Goal: Book appointment/travel/reservation

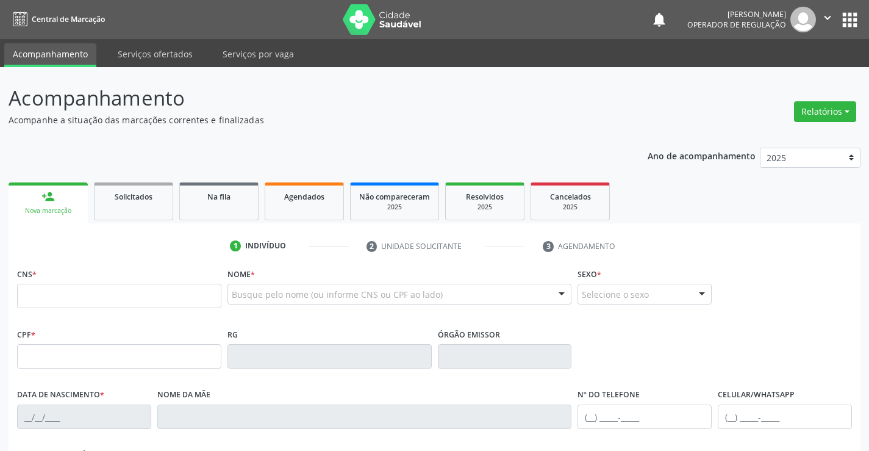
drag, startPoint x: 0, startPoint y: 0, endPoint x: 41, endPoint y: 295, distance: 298.1
click at [41, 295] on input "text" at bounding box center [119, 296] width 204 height 24
type input "709 8060 6302 6895"
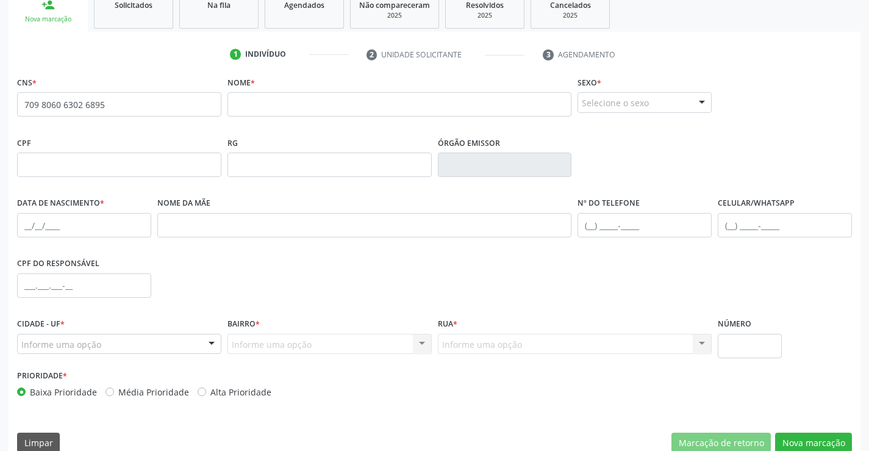
scroll to position [163, 0]
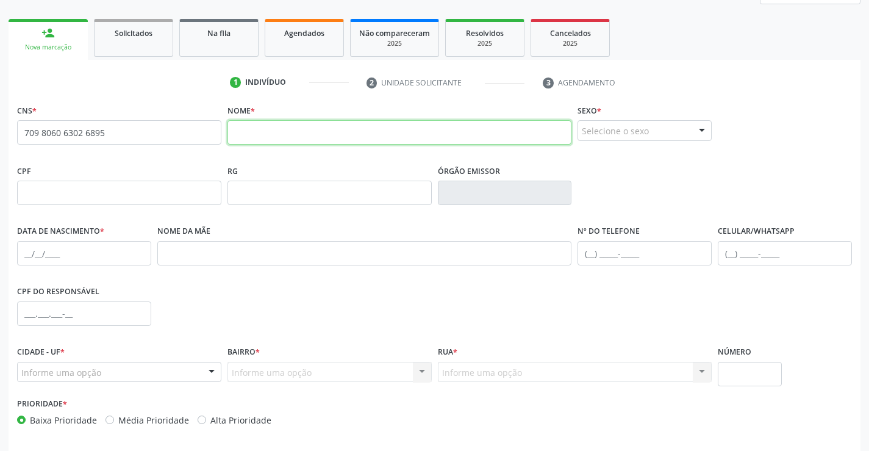
click at [254, 132] on input "text" at bounding box center [399, 132] width 345 height 24
type input "[PERSON_NAME]"
click at [700, 131] on div at bounding box center [702, 131] width 18 height 21
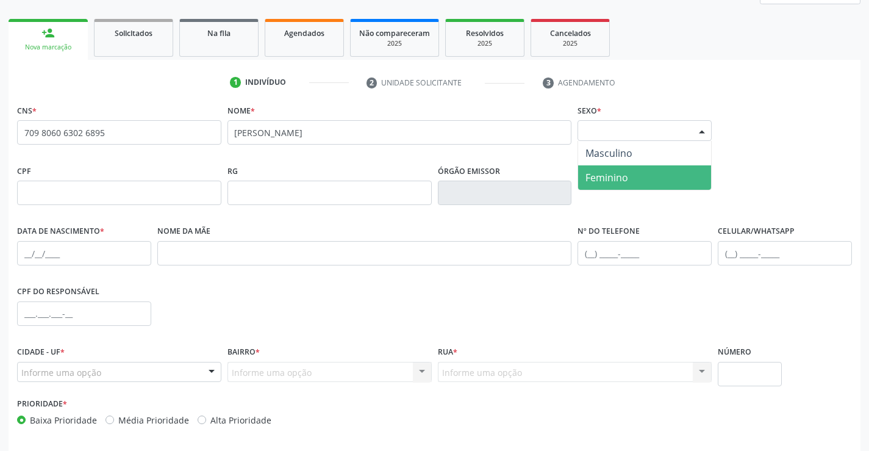
click at [632, 179] on span "Feminino" at bounding box center [644, 177] width 133 height 24
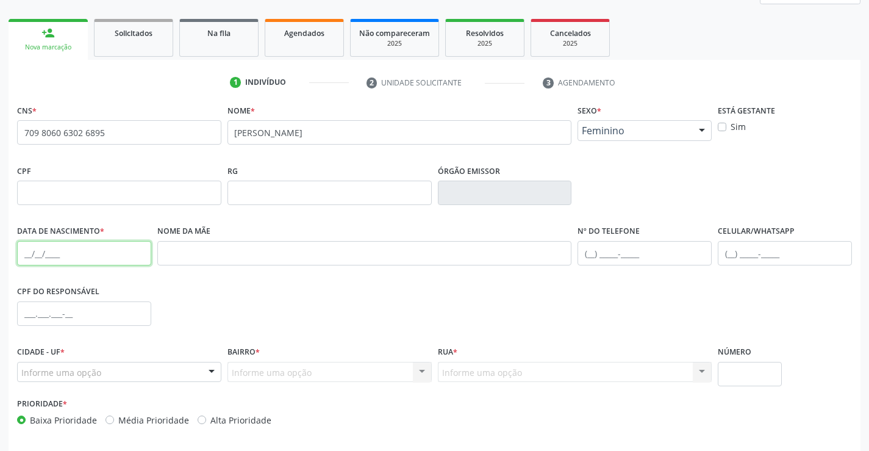
click at [27, 255] on input "text" at bounding box center [84, 253] width 134 height 24
click at [730, 257] on input "text" at bounding box center [785, 253] width 134 height 24
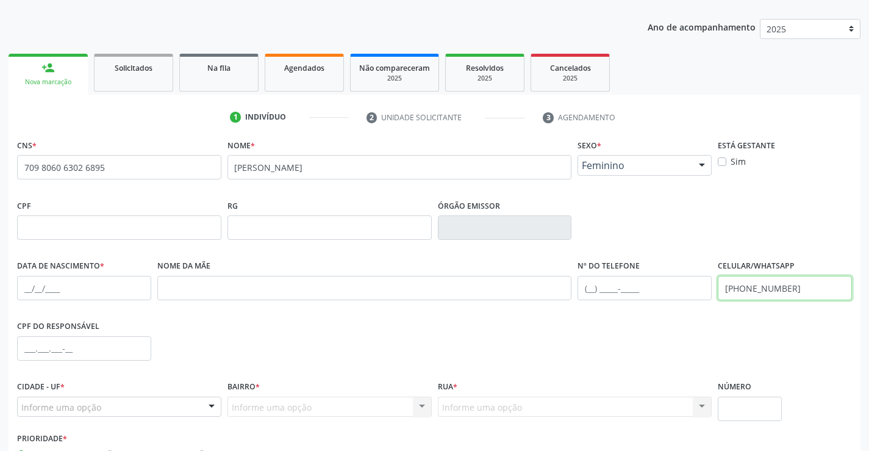
scroll to position [210, 0]
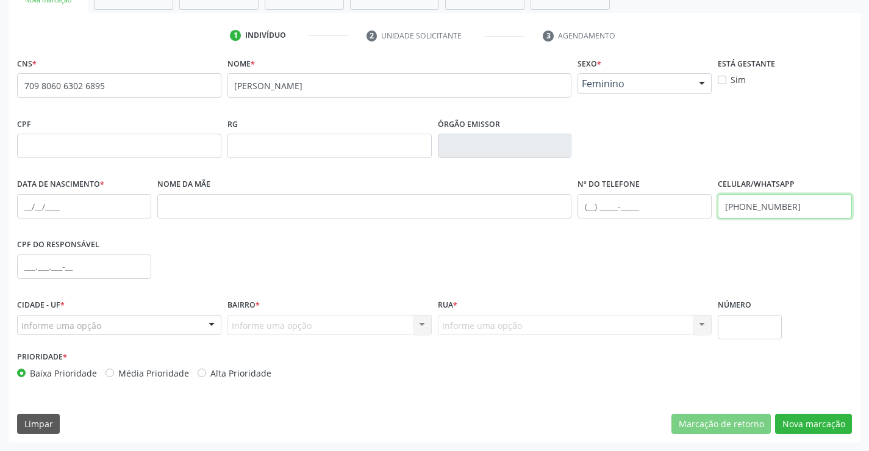
type input "[PHONE_NUMBER]"
click at [210, 325] on div at bounding box center [211, 325] width 18 height 21
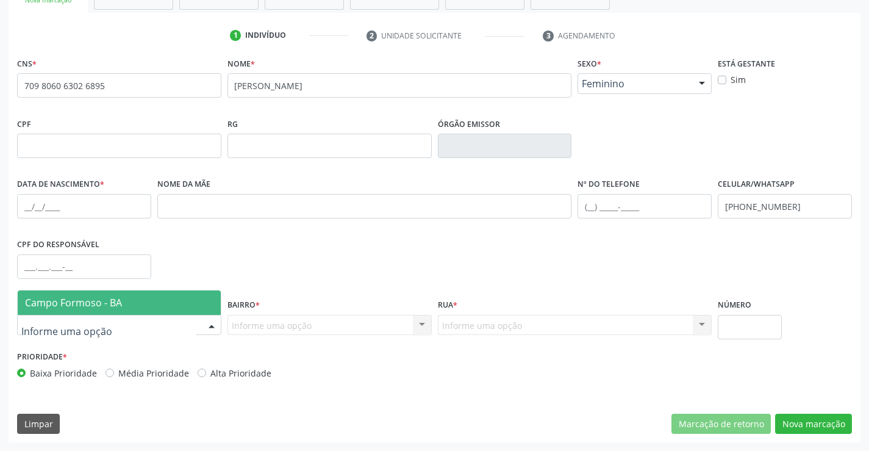
click at [124, 298] on span "Campo Formoso - BA" at bounding box center [119, 302] width 203 height 24
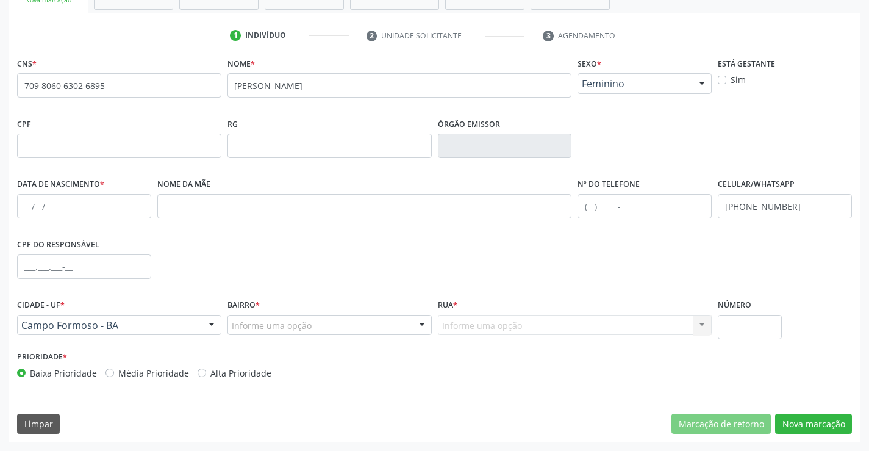
click at [421, 323] on div at bounding box center [422, 325] width 18 height 21
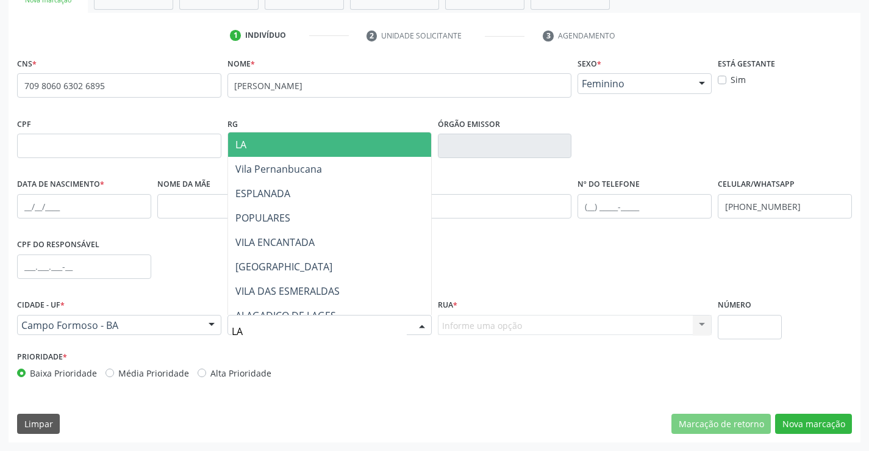
type input "LAG"
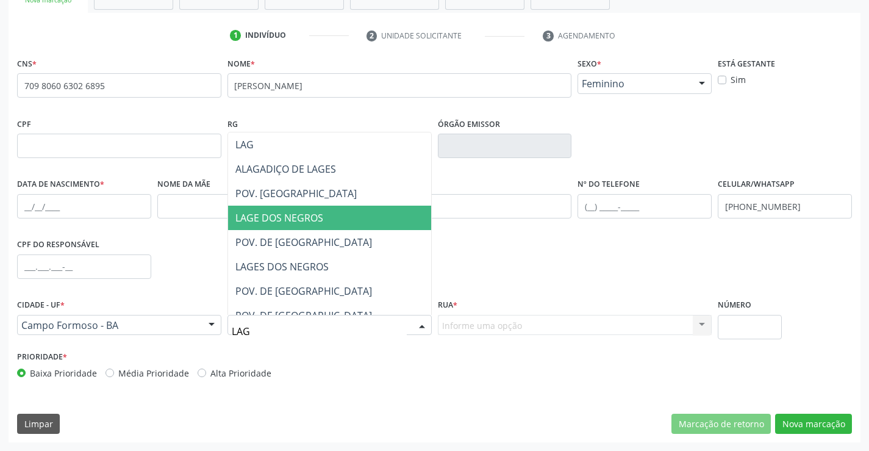
click at [268, 218] on span "LAGE DOS NEGROS" at bounding box center [279, 217] width 88 height 13
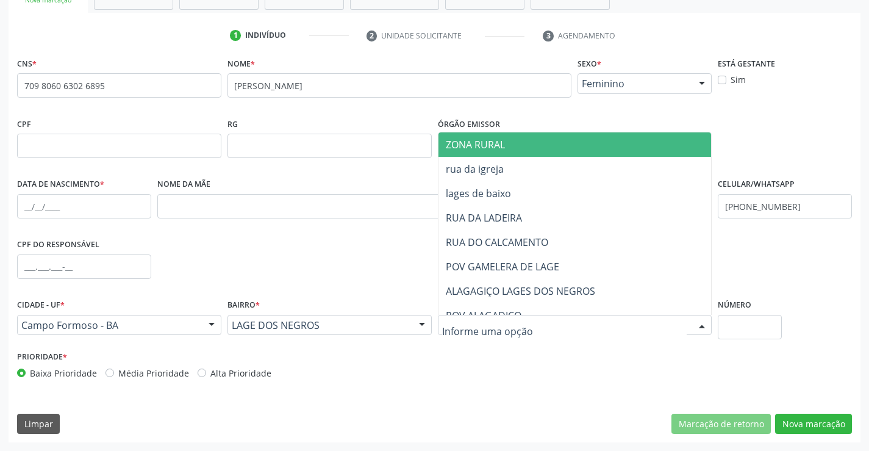
click at [703, 324] on div at bounding box center [702, 325] width 18 height 21
click at [465, 144] on span "ZONA RURAL" at bounding box center [475, 144] width 59 height 13
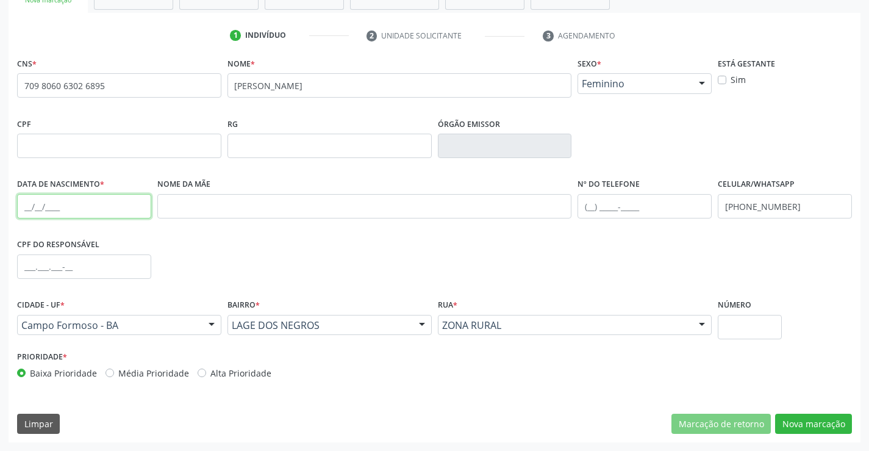
click at [28, 206] on input "text" at bounding box center [84, 206] width 134 height 24
type input "[DATE]"
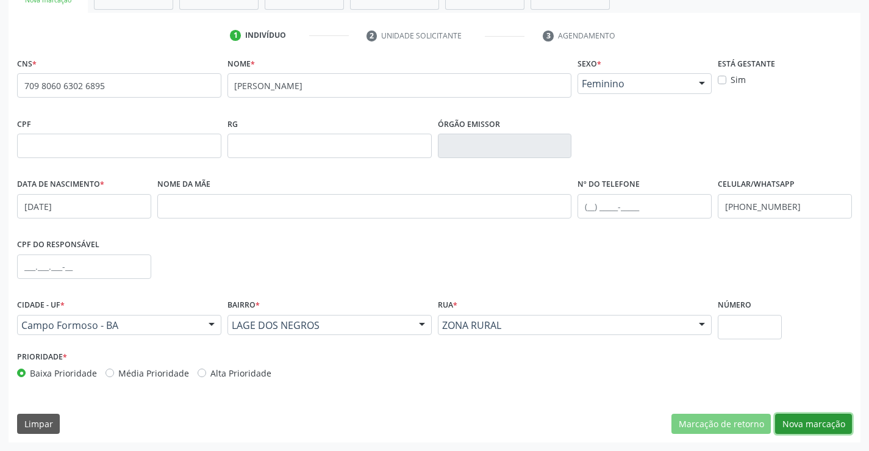
click at [817, 425] on button "Nova marcação" at bounding box center [813, 424] width 77 height 21
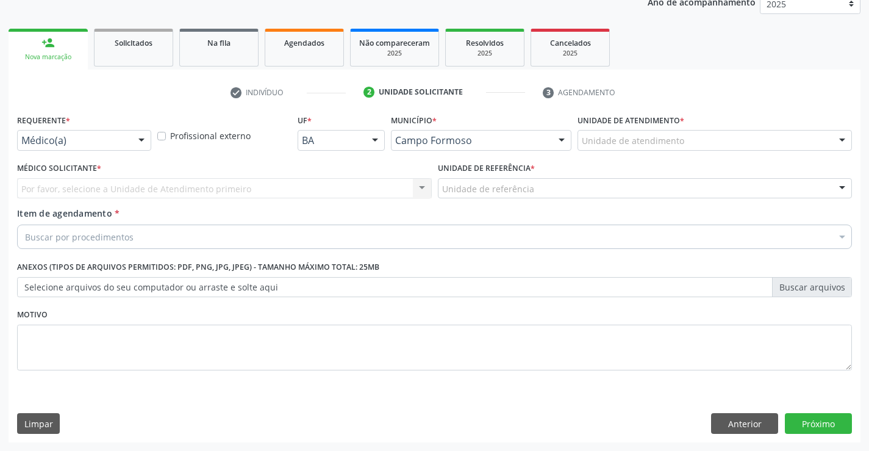
scroll to position [154, 0]
click at [143, 142] on div at bounding box center [141, 141] width 18 height 21
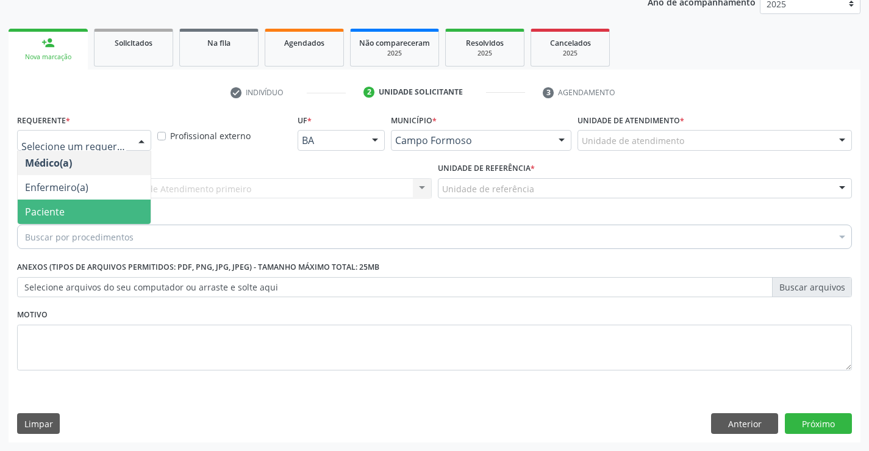
click at [84, 216] on span "Paciente" at bounding box center [84, 211] width 133 height 24
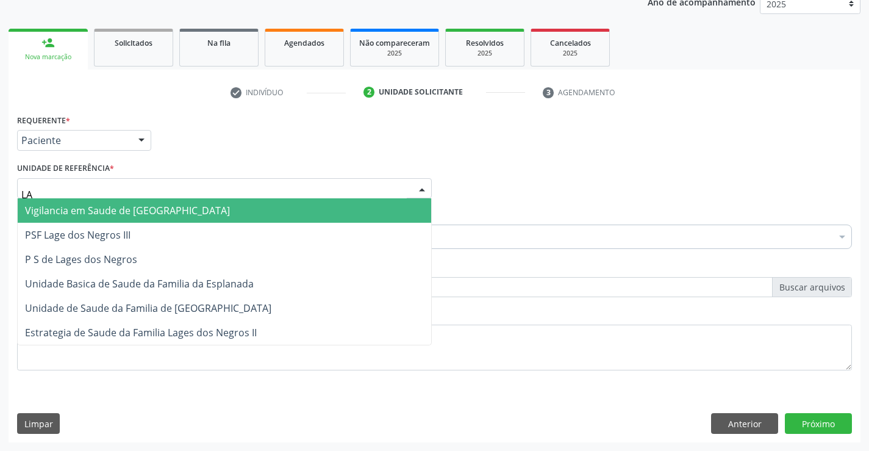
type input "LAG"
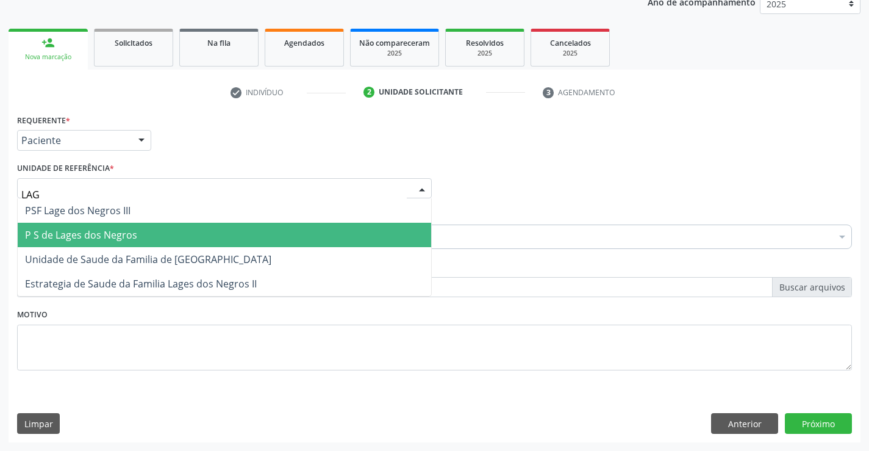
click at [82, 232] on span "P S de Lages dos Negros" at bounding box center [81, 234] width 112 height 13
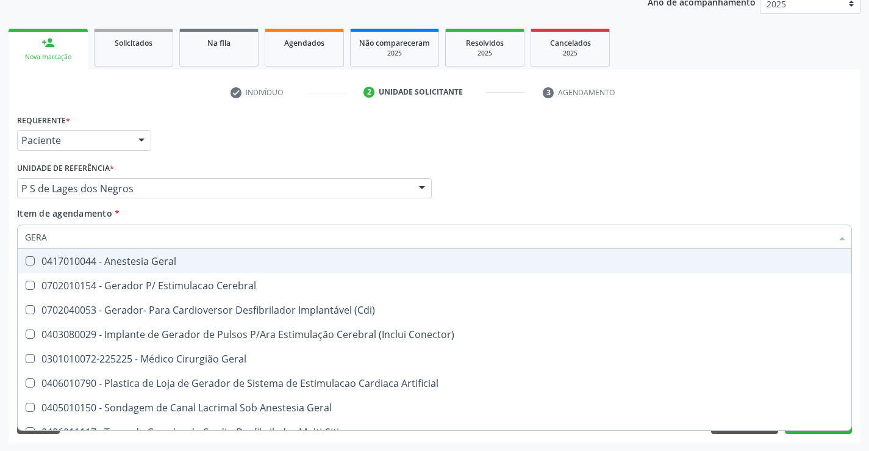
type input "GERAL"
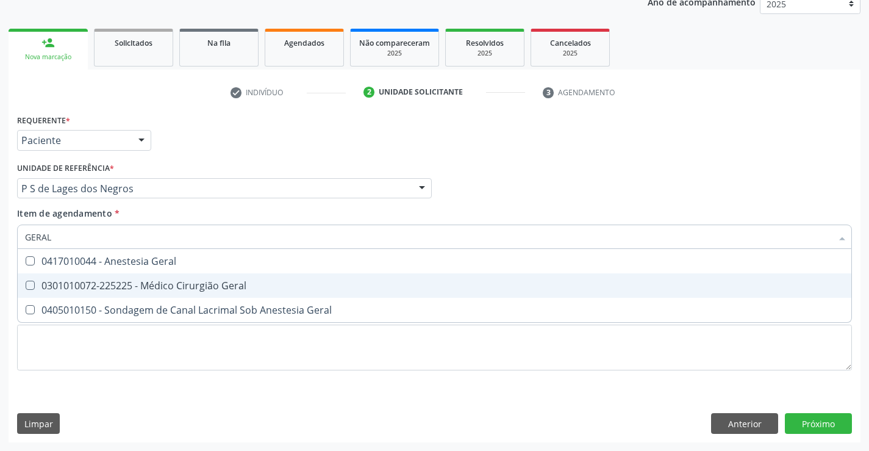
click at [160, 282] on div "0301010072-225225 - Médico Cirurgião Geral" at bounding box center [434, 286] width 819 height 10
checkbox Geral "true"
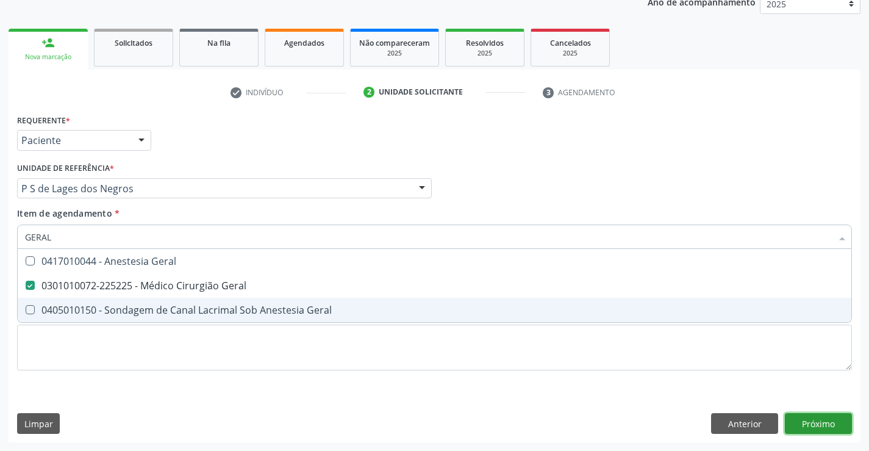
click at [821, 423] on div "Requerente * Paciente Médico(a) Enfermeiro(a) Paciente Nenhum resultado encontr…" at bounding box center [435, 276] width 852 height 331
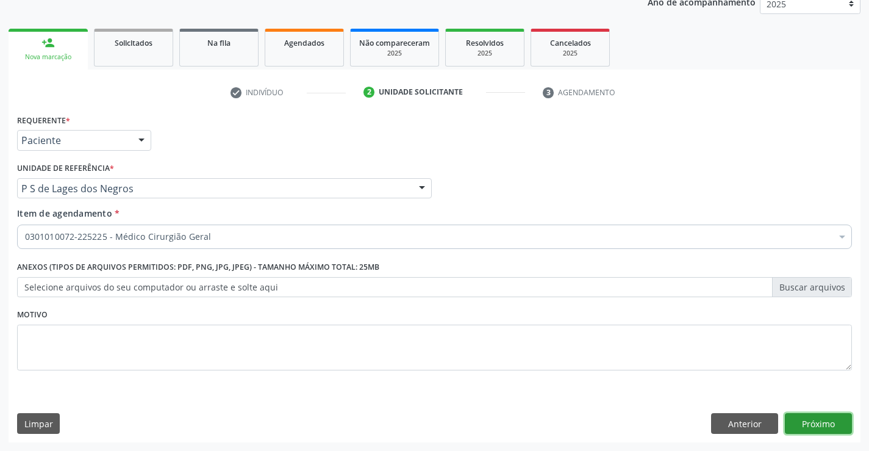
click at [815, 420] on button "Próximo" at bounding box center [818, 423] width 67 height 21
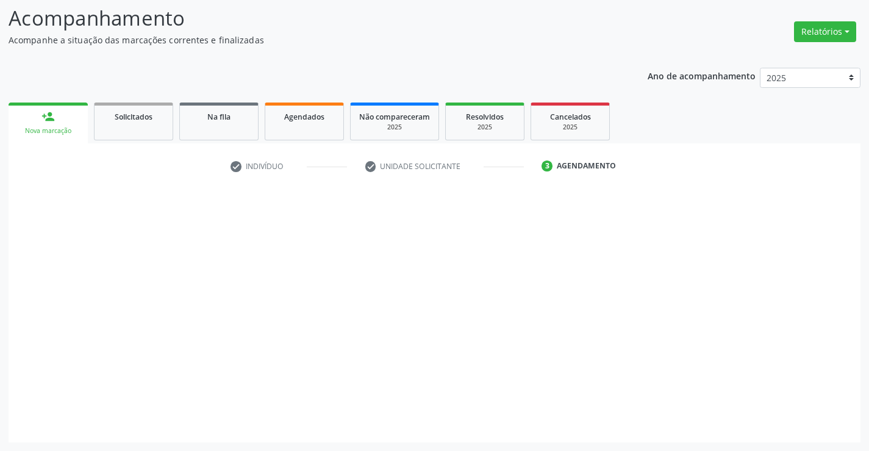
scroll to position [80, 0]
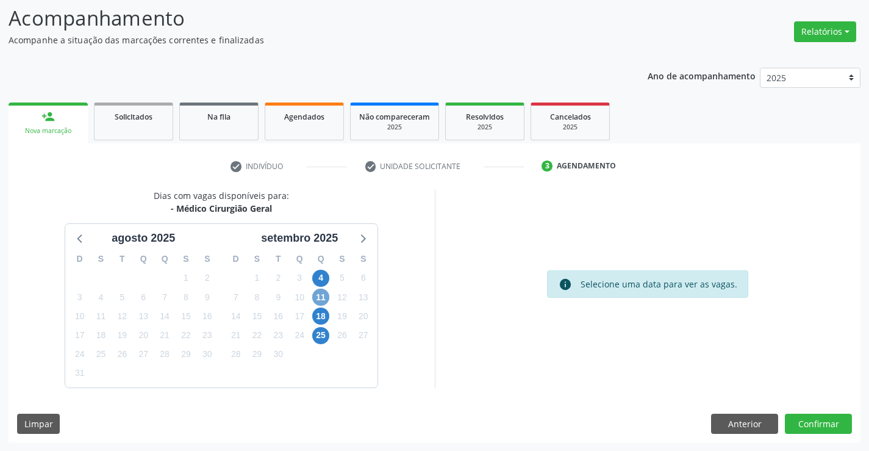
click at [320, 299] on span "11" at bounding box center [320, 296] width 17 height 17
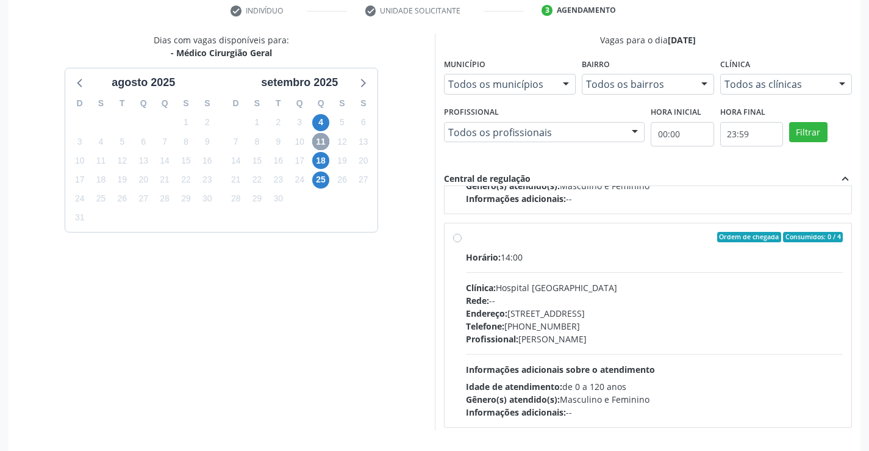
scroll to position [192, 0]
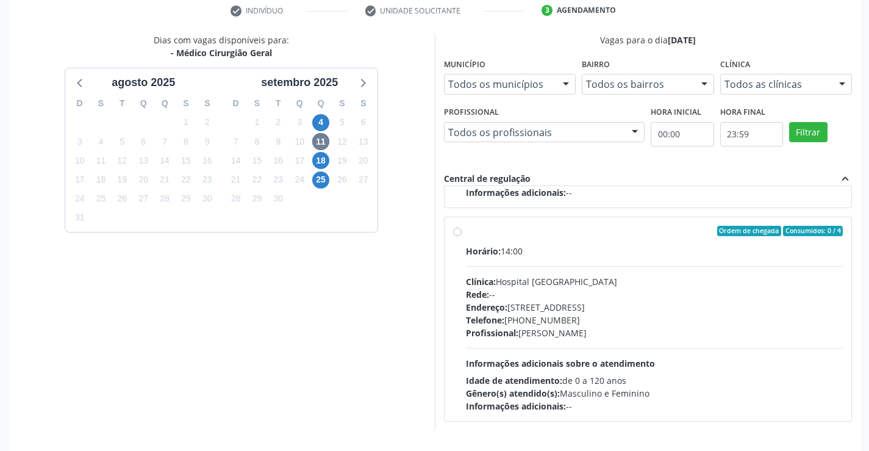
click at [466, 231] on label "Ordem de chegada Consumidos: 0 / 4 Horário: 14:00 Clínica: Hospital [GEOGRAPHIC…" at bounding box center [655, 319] width 378 height 187
click at [456, 231] on input "Ordem de chegada Consumidos: 0 / 4 Horário: 14:00 Clínica: Hospital [GEOGRAPHIC…" at bounding box center [457, 231] width 9 height 11
radio input "true"
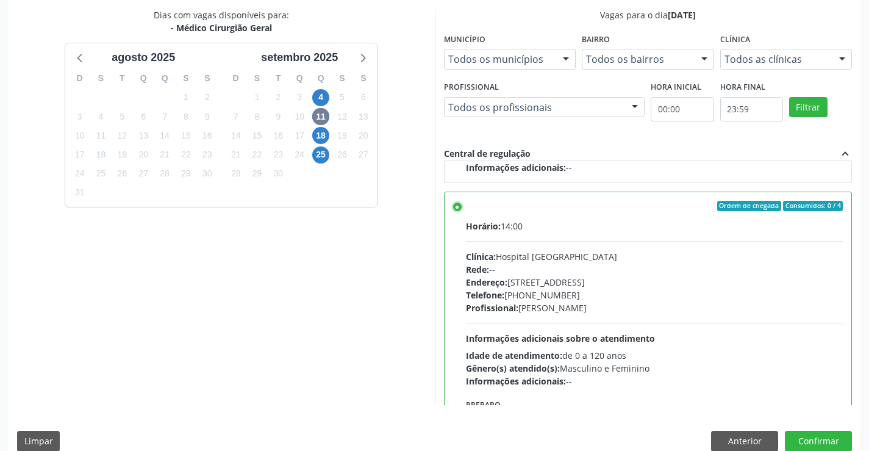
scroll to position [278, 0]
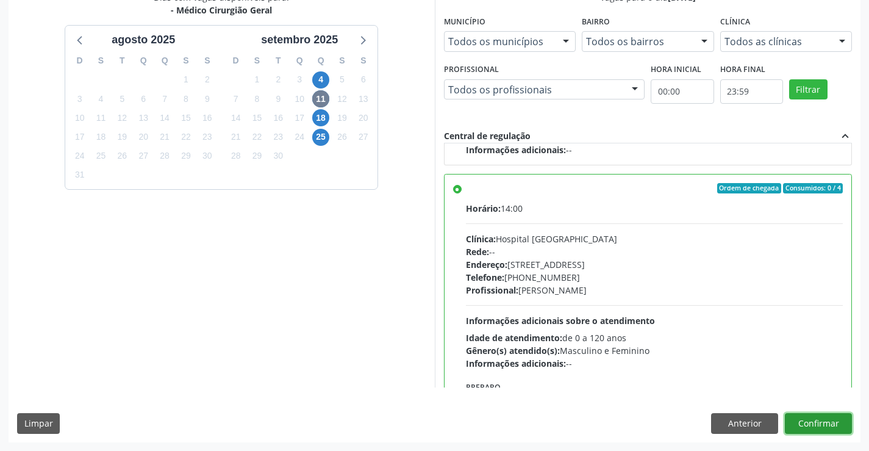
click at [816, 418] on button "Confirmar" at bounding box center [818, 423] width 67 height 21
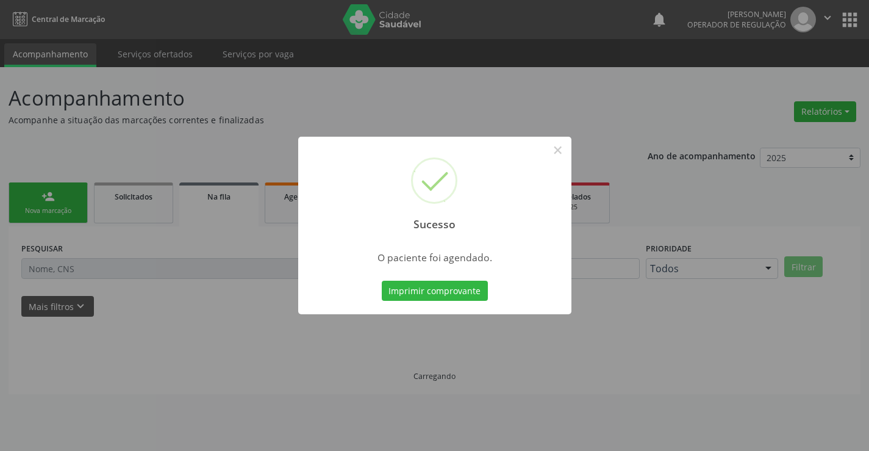
scroll to position [0, 0]
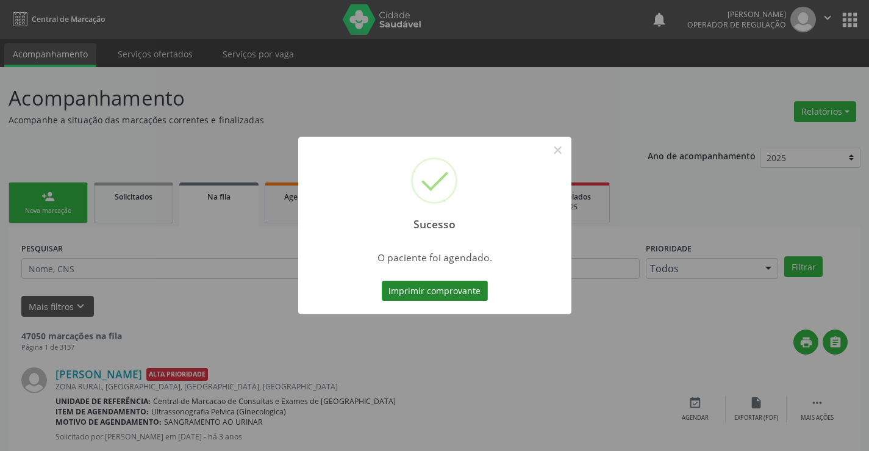
click at [431, 292] on button "Imprimir comprovante" at bounding box center [435, 291] width 106 height 21
